Goal: Information Seeking & Learning: Check status

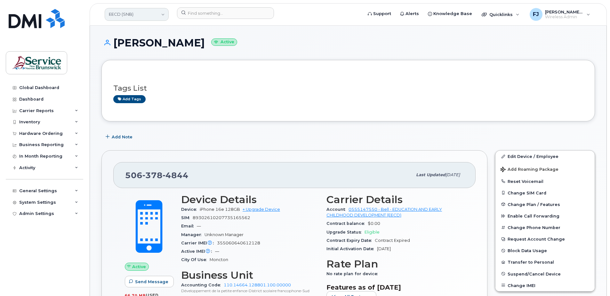
click at [121, 10] on link "EECD (SNB)" at bounding box center [137, 14] width 64 height 13
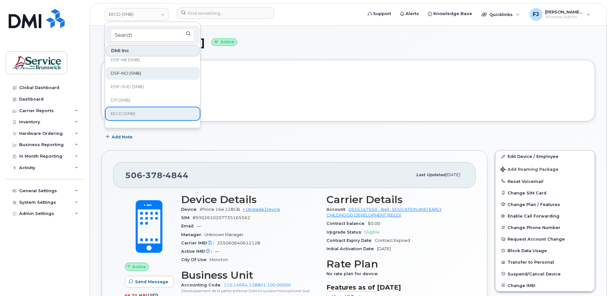
scroll to position [96, 0]
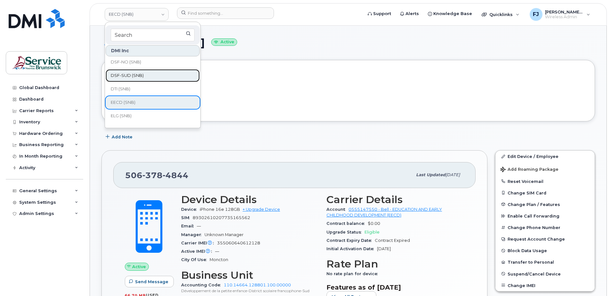
click at [144, 78] on link "DSF-SUD (SNB)" at bounding box center [153, 75] width 94 height 13
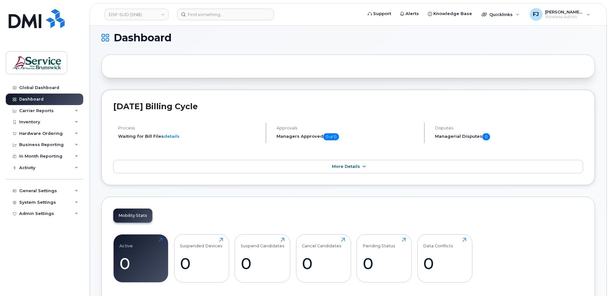
scroll to position [32, 0]
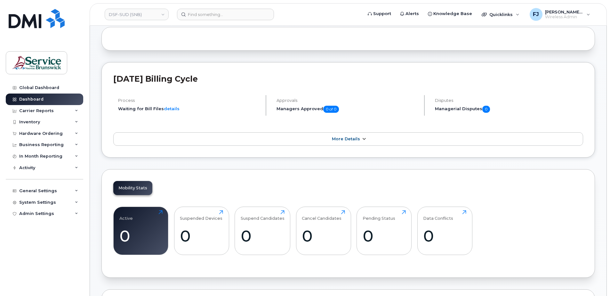
click at [351, 140] on span "More Details" at bounding box center [346, 138] width 28 height 5
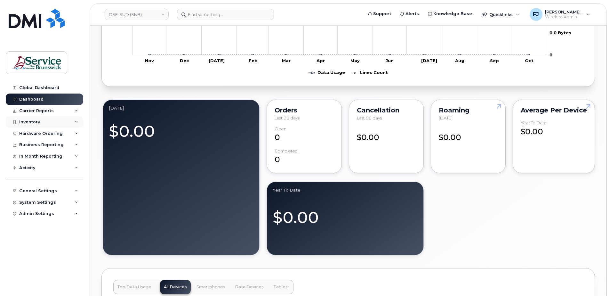
scroll to position [480, 0]
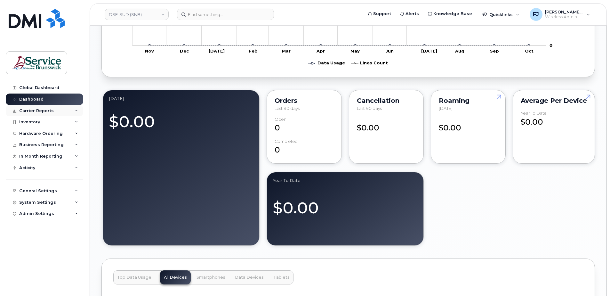
click at [31, 109] on div "Carrier Reports" at bounding box center [36, 110] width 35 height 5
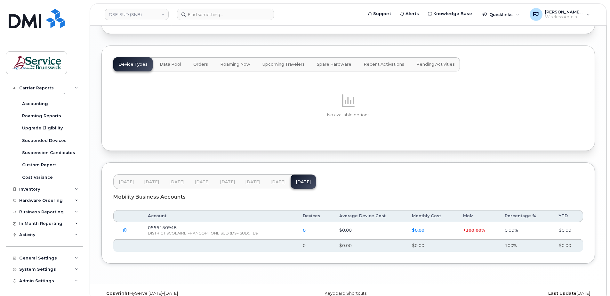
scroll to position [819, 0]
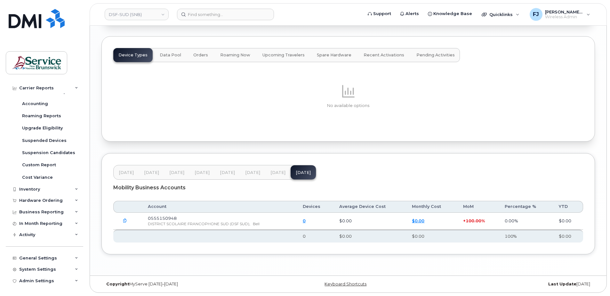
click at [177, 221] on span "DISTRICT SCOLAIRE FRANCOPHONE SUD (DSF SUD)," at bounding box center [199, 223] width 102 height 5
drag, startPoint x: 477, startPoint y: 222, endPoint x: 491, endPoint y: 221, distance: 14.7
click at [491, 221] on td "+ 100.00%" at bounding box center [478, 221] width 42 height 17
drag, startPoint x: 491, startPoint y: 221, endPoint x: 462, endPoint y: 220, distance: 29.8
click at [462, 220] on td "+ 100.00%" at bounding box center [478, 221] width 42 height 17
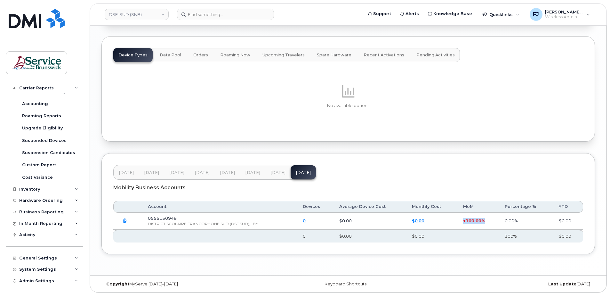
drag, startPoint x: 447, startPoint y: 219, endPoint x: 488, endPoint y: 221, distance: 41.7
click at [488, 221] on tr "0555150948 DISTRICT SCOLAIRE FRANCOPHONE SUD (DSF SUD), Bell 0 $0.00 $0.00 + 10…" at bounding box center [348, 221] width 470 height 17
drag, startPoint x: 488, startPoint y: 221, endPoint x: 445, endPoint y: 218, distance: 43.6
click at [445, 219] on td "$0.00" at bounding box center [431, 221] width 51 height 17
click at [122, 170] on span "[DATE]" at bounding box center [126, 172] width 15 height 5
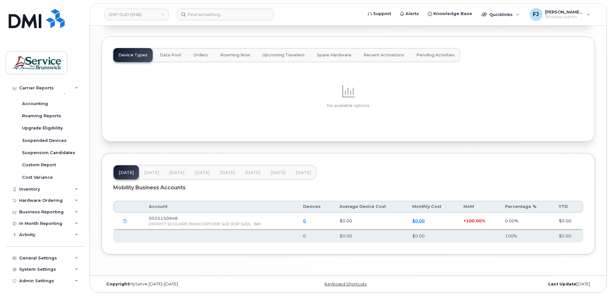
click at [302, 172] on span "[DATE]" at bounding box center [303, 172] width 15 height 5
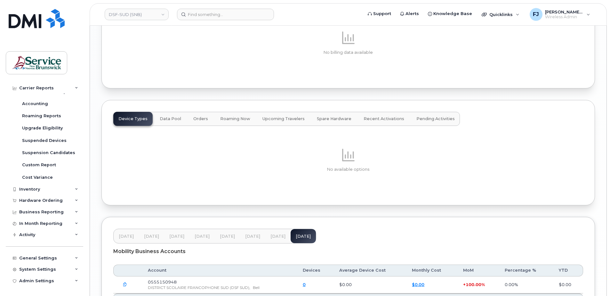
scroll to position [691, 0]
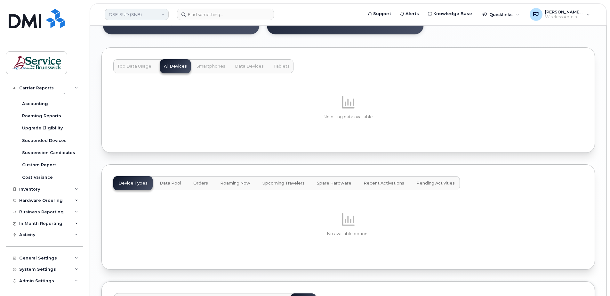
click at [138, 12] on link "DSF-SUD (SNB)" at bounding box center [137, 15] width 64 height 12
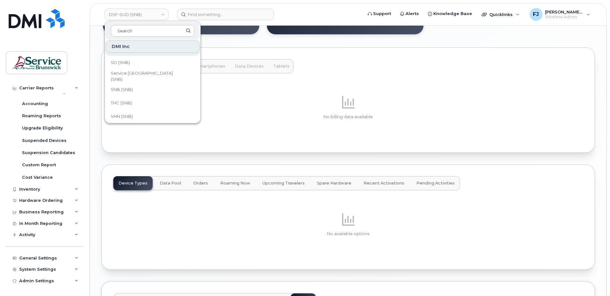
scroll to position [310, 0]
click at [281, 92] on div "No billing data available" at bounding box center [348, 107] width 470 height 68
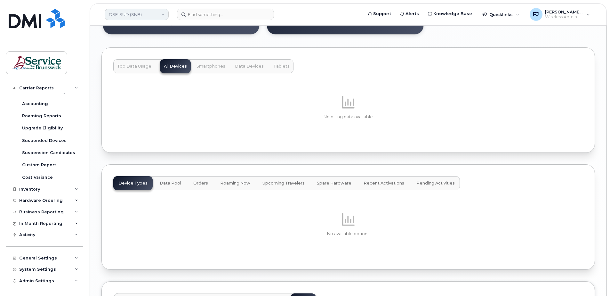
click at [156, 15] on link "DSF-SUD (SNB)" at bounding box center [137, 15] width 64 height 12
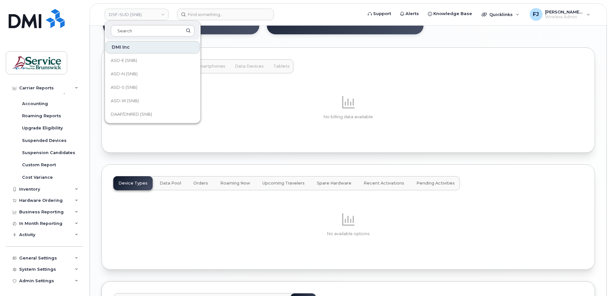
click at [254, 109] on p at bounding box center [348, 101] width 470 height 15
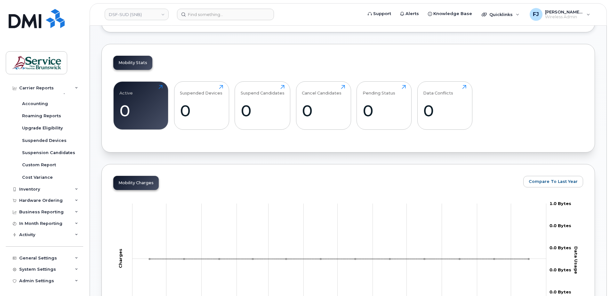
scroll to position [32, 0]
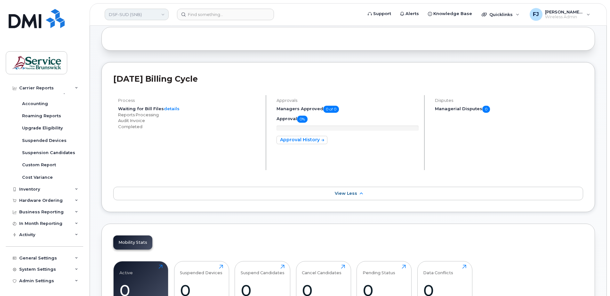
click at [137, 9] on link "DSF-SUD (SNB)" at bounding box center [137, 15] width 64 height 12
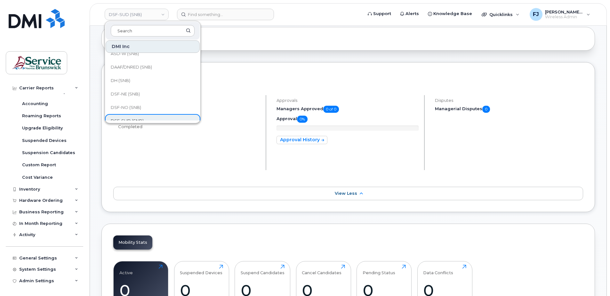
scroll to position [96, 0]
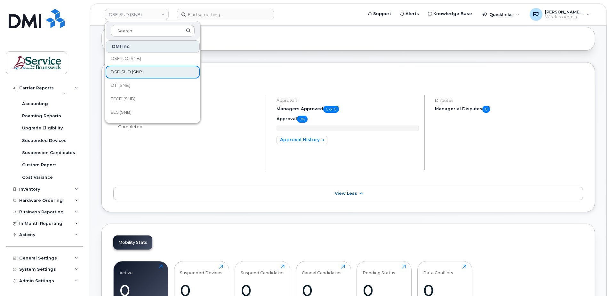
click at [129, 69] on span "DSF-SUD (SNB)" at bounding box center [127, 72] width 33 height 6
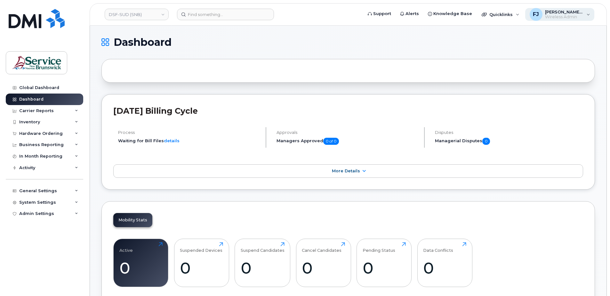
click at [575, 12] on span "[PERSON_NAME] (SNB)" at bounding box center [564, 11] width 38 height 5
click at [577, 11] on span "[PERSON_NAME] (SNB)" at bounding box center [564, 11] width 38 height 5
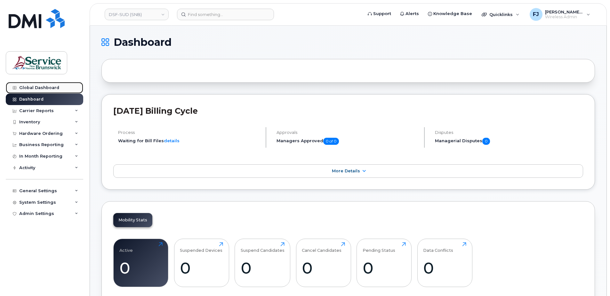
click at [40, 87] on div "Global Dashboard" at bounding box center [39, 87] width 40 height 5
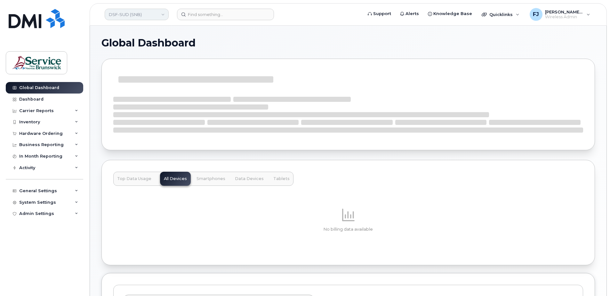
click at [151, 11] on link "DSF-SUD (SNB)" at bounding box center [137, 15] width 64 height 12
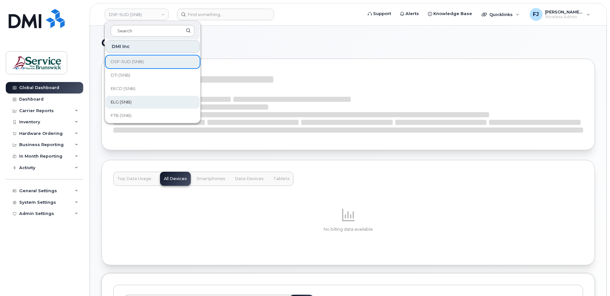
scroll to position [96, 0]
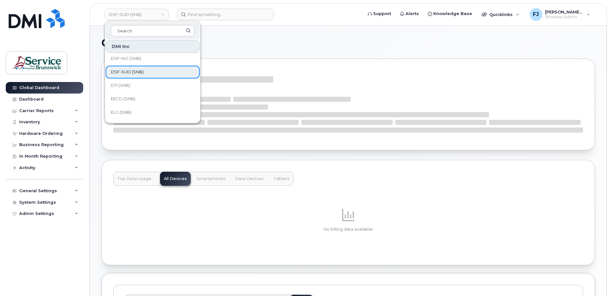
click at [131, 70] on span "DSF-SUD (SNB)" at bounding box center [127, 72] width 33 height 6
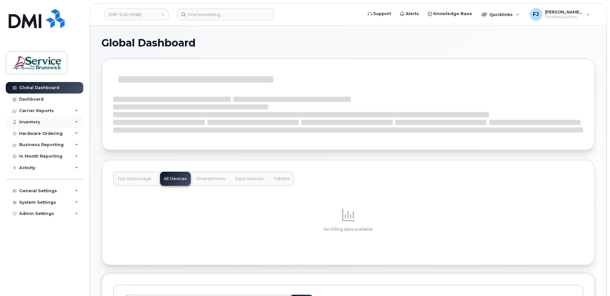
click at [63, 123] on div "Inventory" at bounding box center [44, 122] width 77 height 12
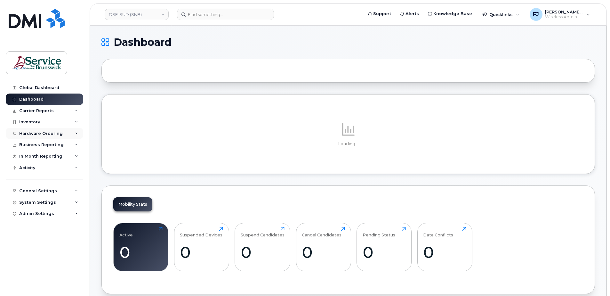
click at [65, 134] on div "Hardware Ordering" at bounding box center [44, 134] width 77 height 12
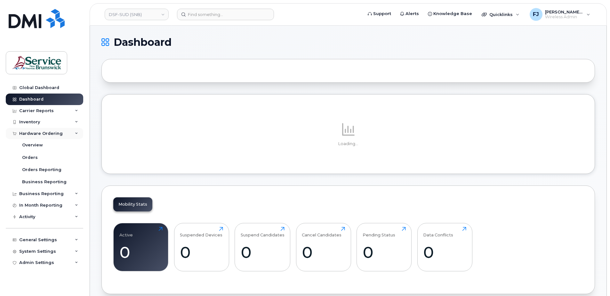
click at [65, 134] on div "Hardware Ordering" at bounding box center [44, 134] width 77 height 12
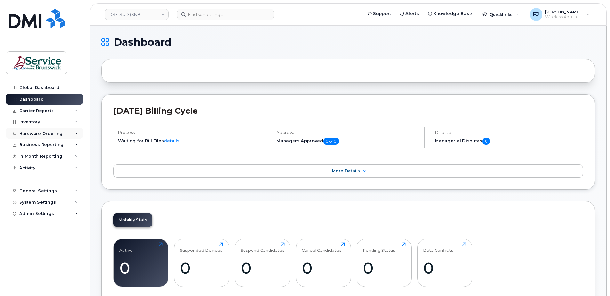
click at [61, 133] on div "Hardware Ordering" at bounding box center [44, 134] width 77 height 12
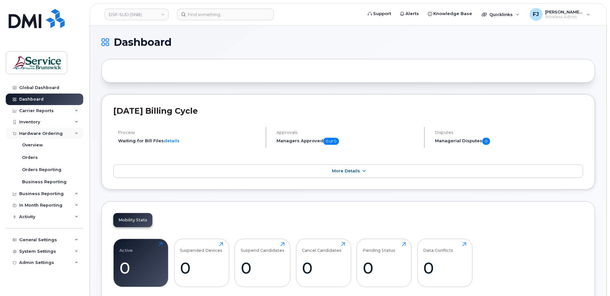
click at [51, 134] on div "Hardware Ordering" at bounding box center [41, 133] width 44 height 5
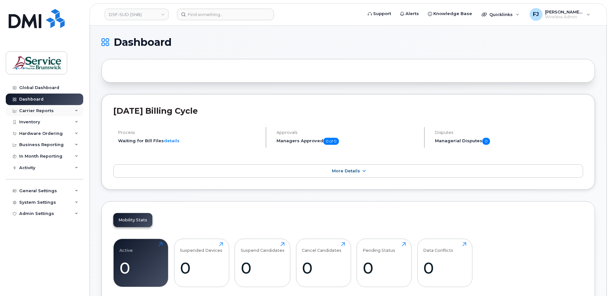
click at [39, 109] on div "Carrier Reports" at bounding box center [36, 110] width 35 height 5
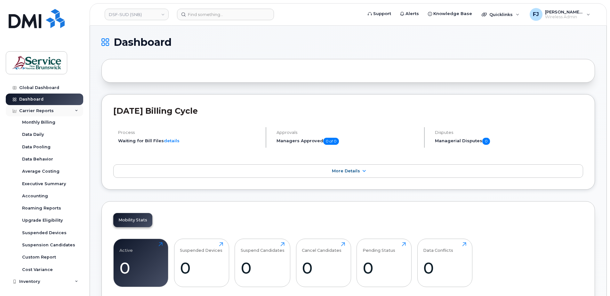
click at [47, 108] on div "Carrier Reports" at bounding box center [36, 110] width 35 height 5
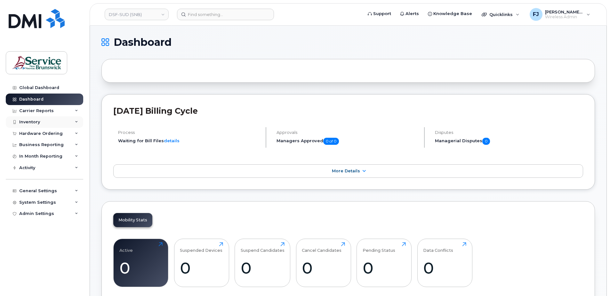
click at [43, 121] on div "Inventory" at bounding box center [44, 122] width 77 height 12
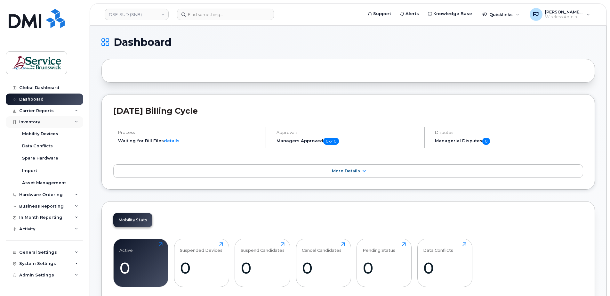
click at [43, 121] on div "Inventory" at bounding box center [44, 122] width 77 height 12
